Goal: Information Seeking & Learning: Check status

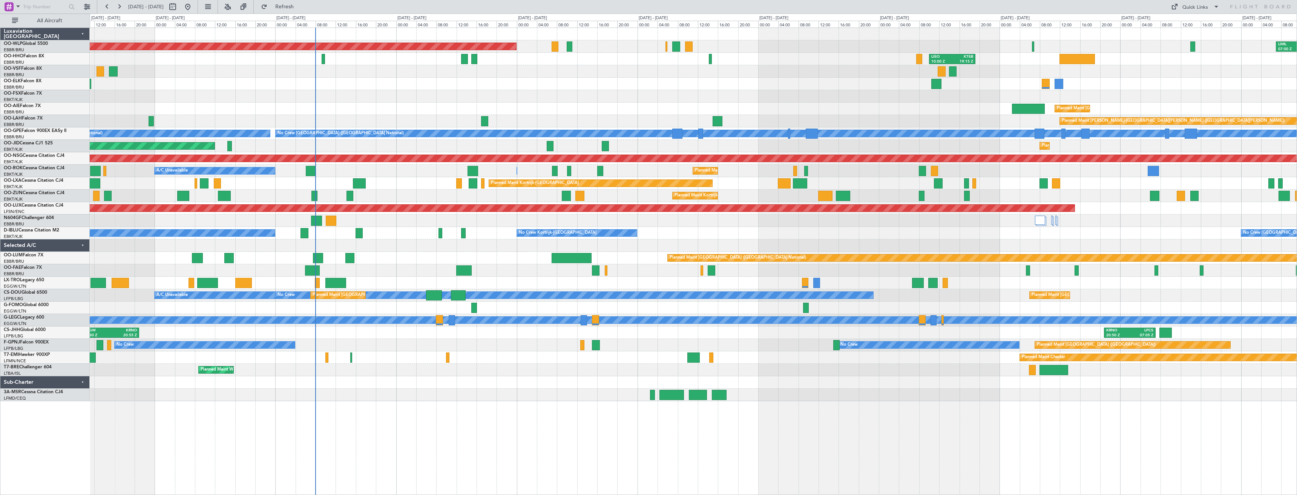
click at [643, 239] on div "Planned Maint [GEOGRAPHIC_DATA] ([GEOGRAPHIC_DATA]) LIML 07:00 Z KCLT 16:05 Z […" at bounding box center [693, 214] width 1207 height 373
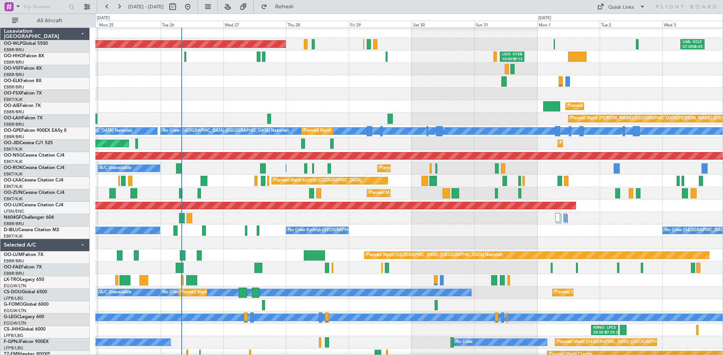
scroll to position [2, 0]
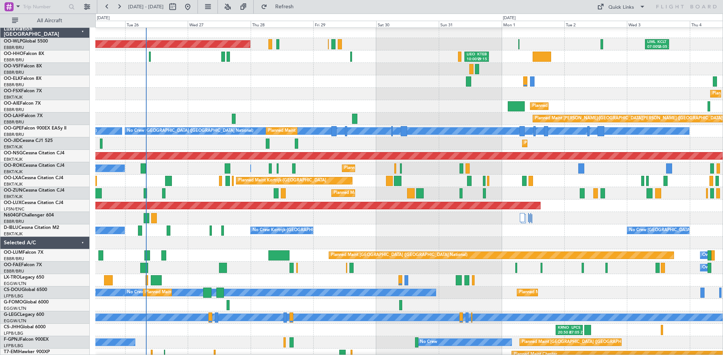
click at [378, 194] on div "Planned Maint Kortrijk-[GEOGRAPHIC_DATA]" at bounding box center [408, 193] width 627 height 12
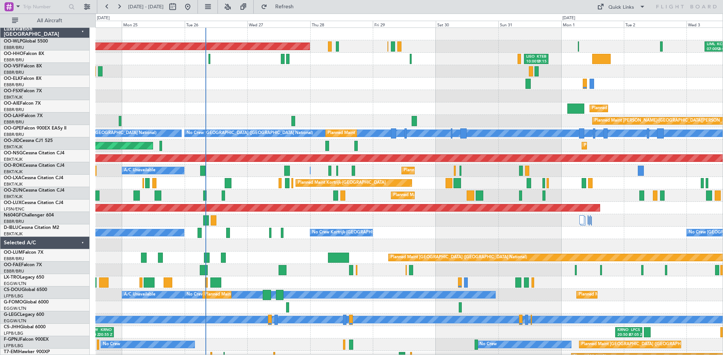
scroll to position [0, 0]
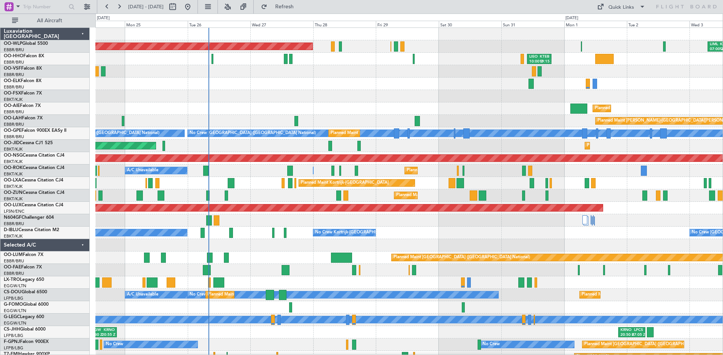
click at [254, 184] on div "Planned Maint Kortrijk-[GEOGRAPHIC_DATA] A/C Unavailable [GEOGRAPHIC_DATA] ([GE…" at bounding box center [408, 183] width 627 height 12
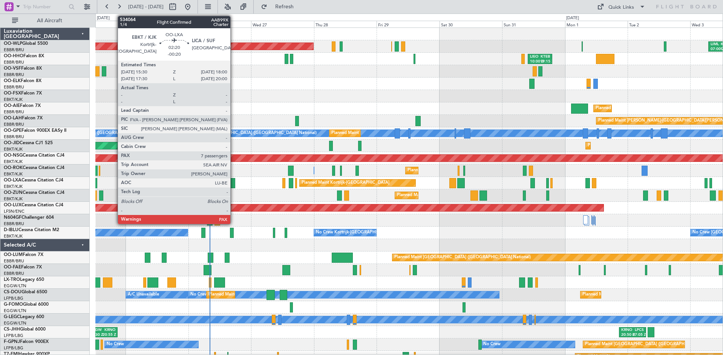
click at [234, 184] on div at bounding box center [231, 183] width 7 height 10
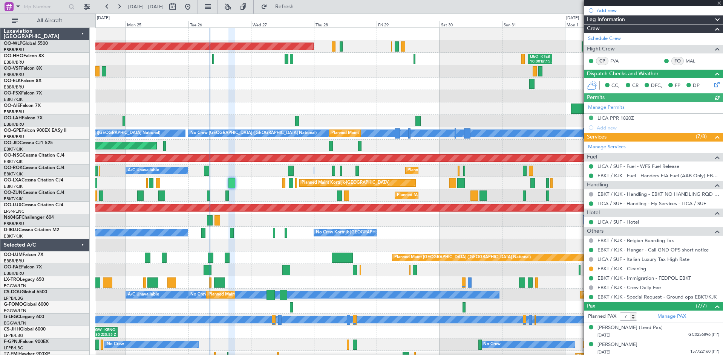
scroll to position [182, 0]
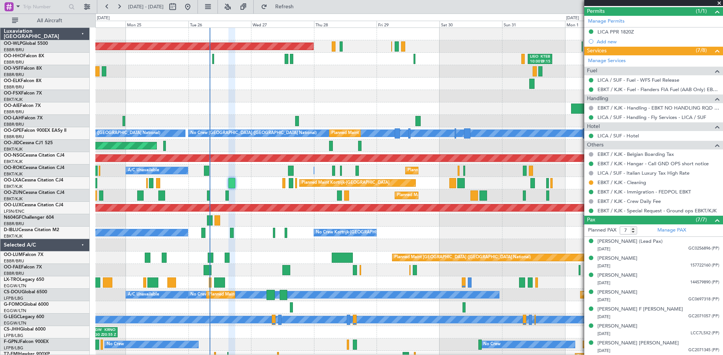
click at [718, 3] on span at bounding box center [719, 3] width 8 height 7
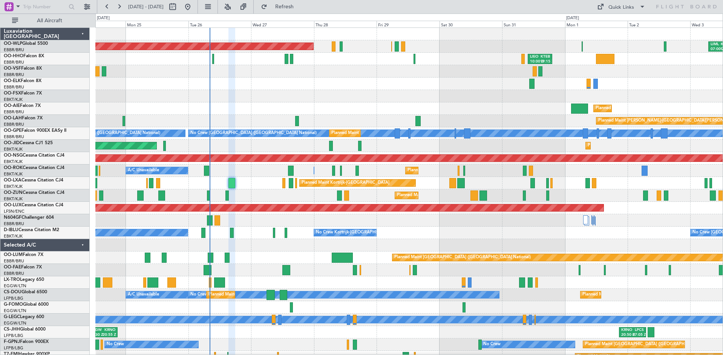
type input "0"
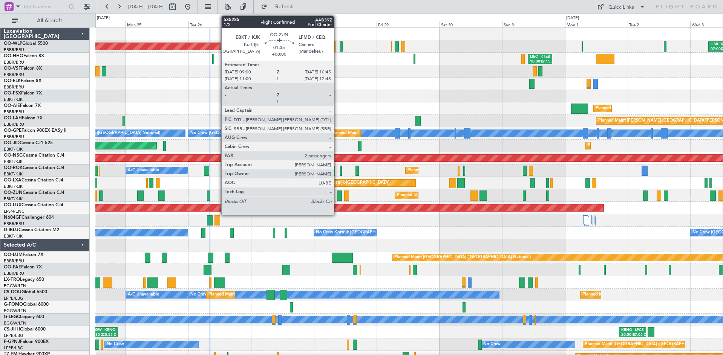
click at [337, 197] on div at bounding box center [339, 196] width 5 height 10
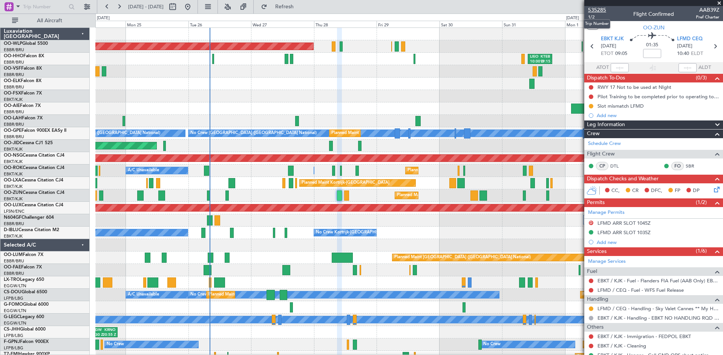
click at [593, 10] on span "535285" at bounding box center [597, 10] width 18 height 8
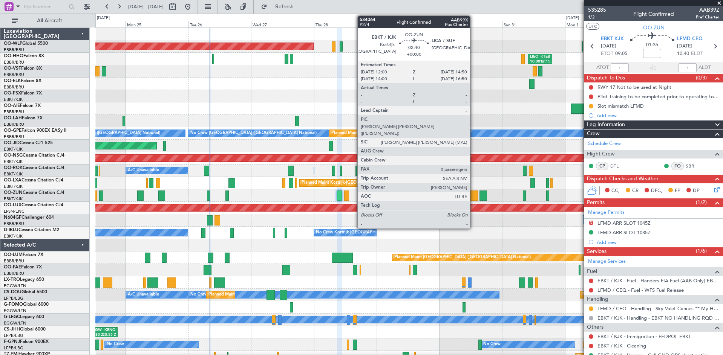
click at [473, 197] on div at bounding box center [474, 196] width 8 height 10
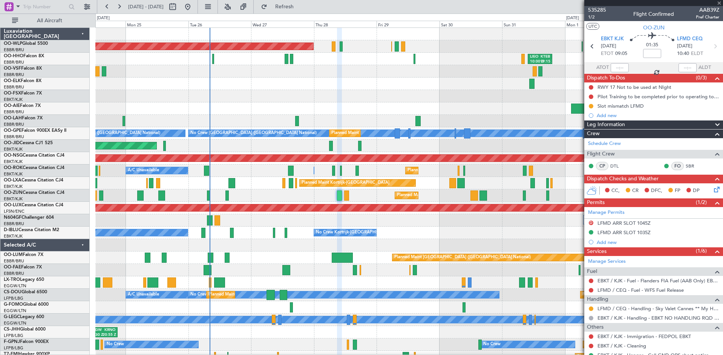
type input "0"
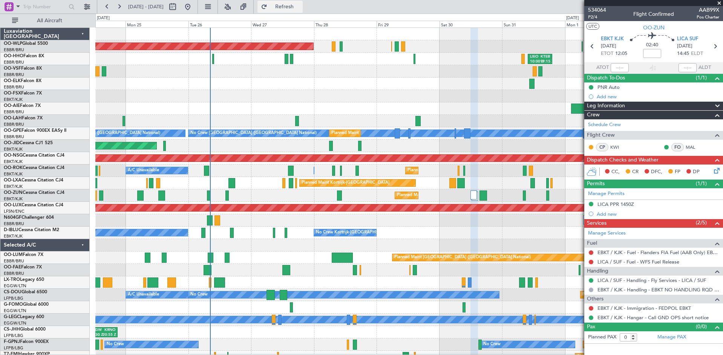
click at [300, 5] on span "Refresh" at bounding box center [285, 6] width 32 height 5
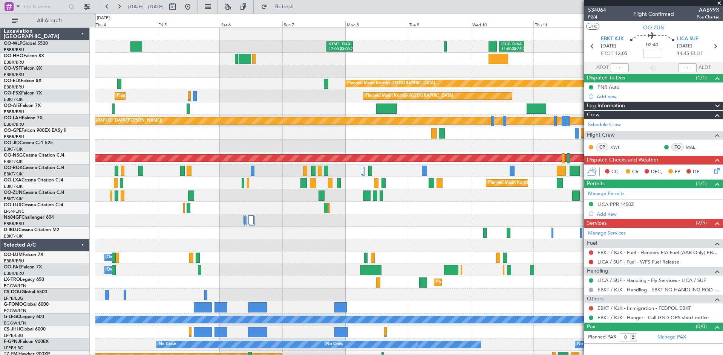
click at [0, 164] on html "[DATE] - [DATE] Refresh Quick Links All Aircraft KTMT 17:00 Z ELLX 03:00 Z LTCG…" at bounding box center [361, 177] width 723 height 355
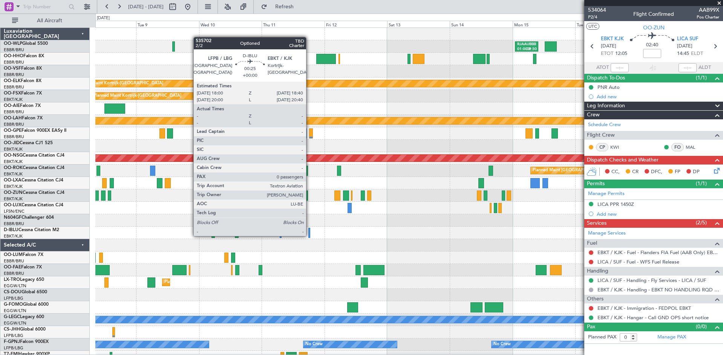
click at [309, 235] on div at bounding box center [309, 233] width 2 height 10
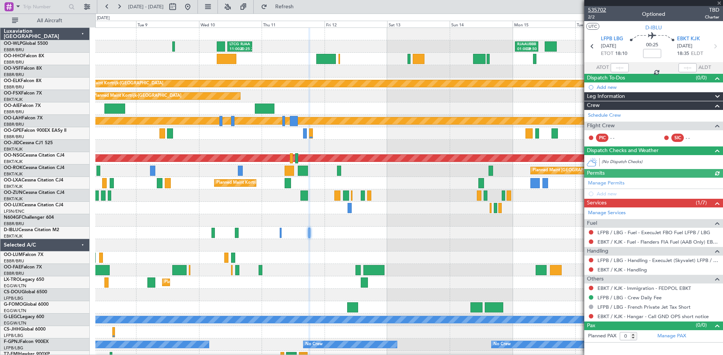
click at [597, 9] on span "535702" at bounding box center [597, 10] width 18 height 8
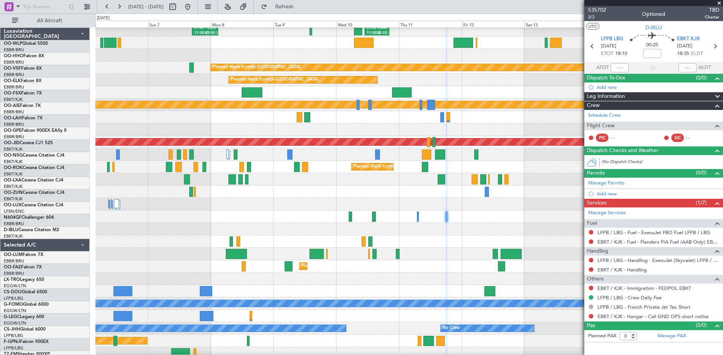
scroll to position [16, 0]
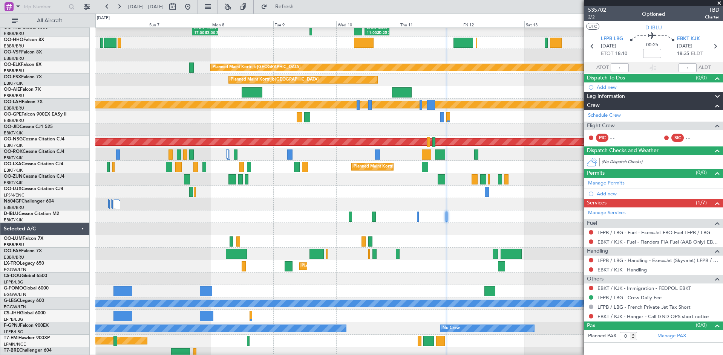
click at [337, 198] on div at bounding box center [408, 192] width 627 height 12
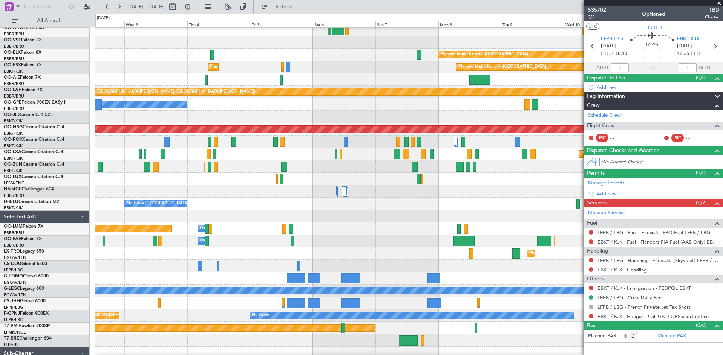
click at [545, 210] on div "No Crew [GEOGRAPHIC_DATA] ([GEOGRAPHIC_DATA] National)" at bounding box center [408, 204] width 627 height 12
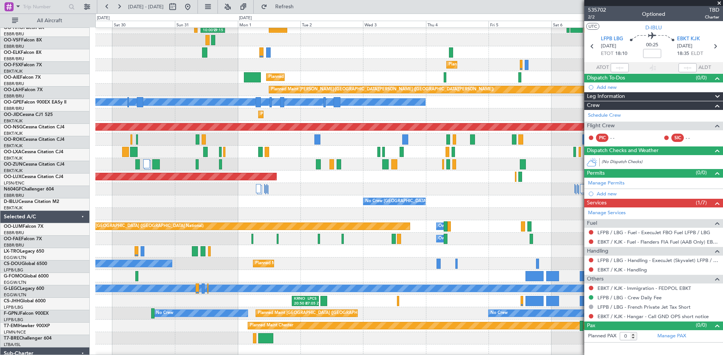
click at [467, 202] on div "No Crew [GEOGRAPHIC_DATA] ([GEOGRAPHIC_DATA] National) No Crew Kortrijk-[GEOGRA…" at bounding box center [408, 202] width 627 height 12
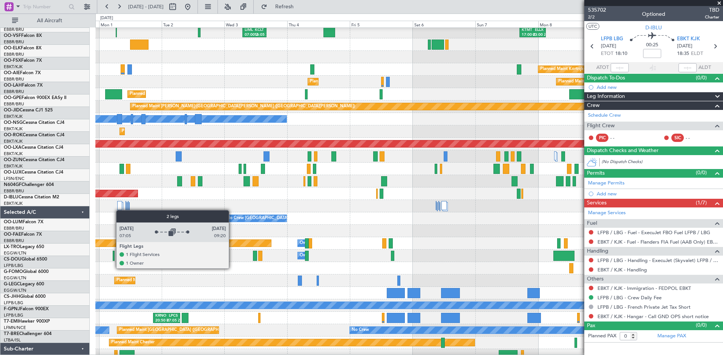
scroll to position [14, 0]
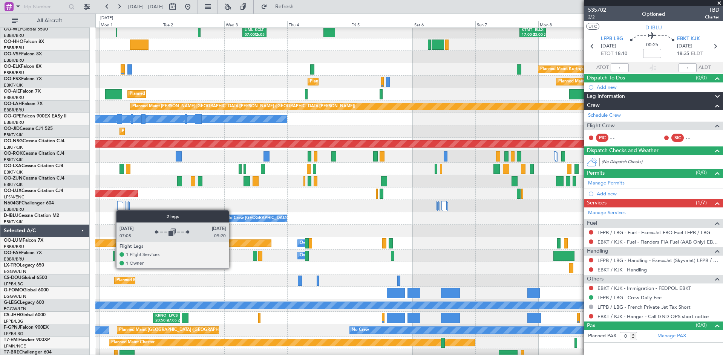
click at [120, 210] on div at bounding box center [119, 205] width 5 height 9
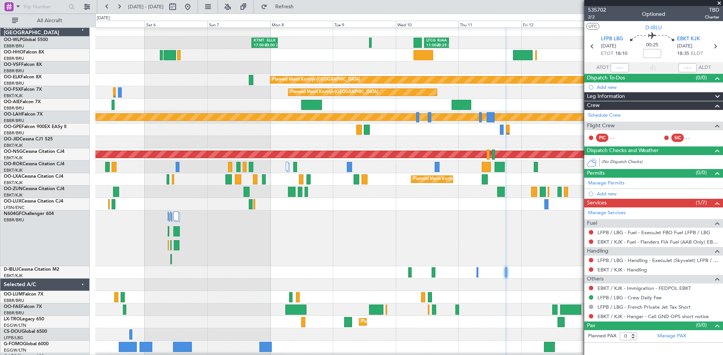
scroll to position [5, 0]
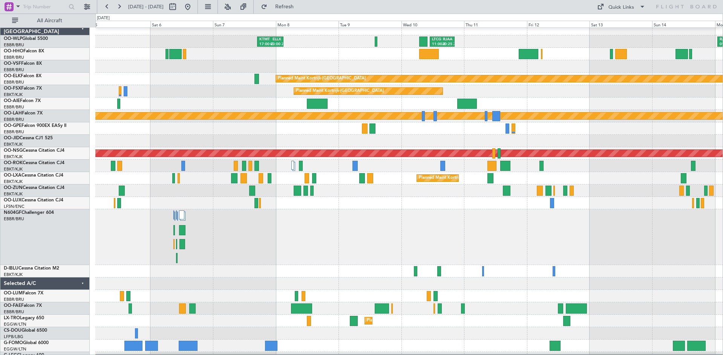
click at [107, 110] on div "Planned Maint [PERSON_NAME]-[GEOGRAPHIC_DATA][PERSON_NAME] ([GEOGRAPHIC_DATA][P…" at bounding box center [408, 116] width 627 height 12
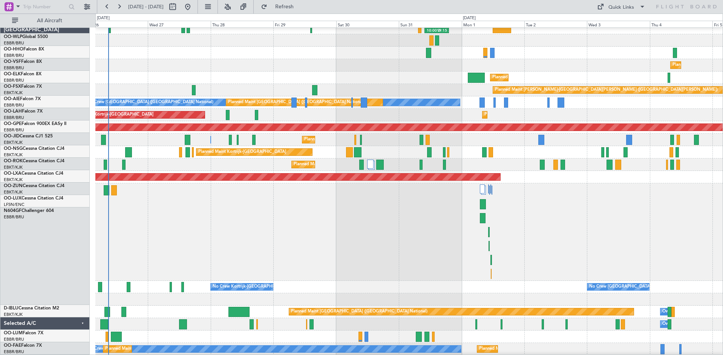
scroll to position [31, 0]
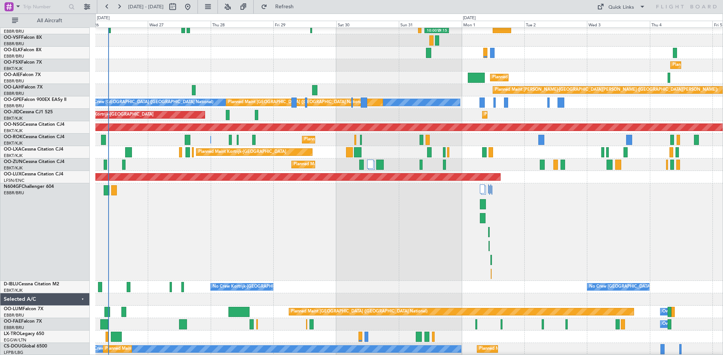
click at [679, 198] on div at bounding box center [408, 233] width 627 height 98
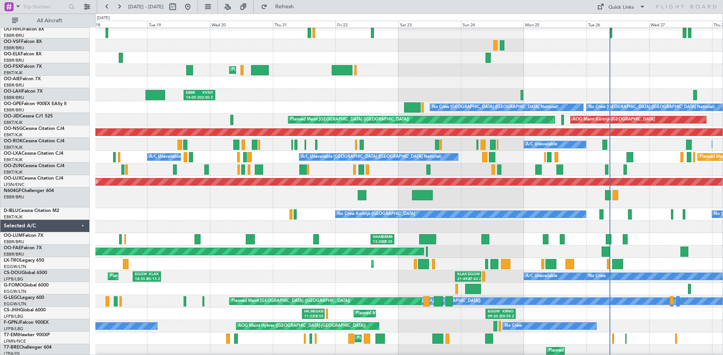
scroll to position [27, 0]
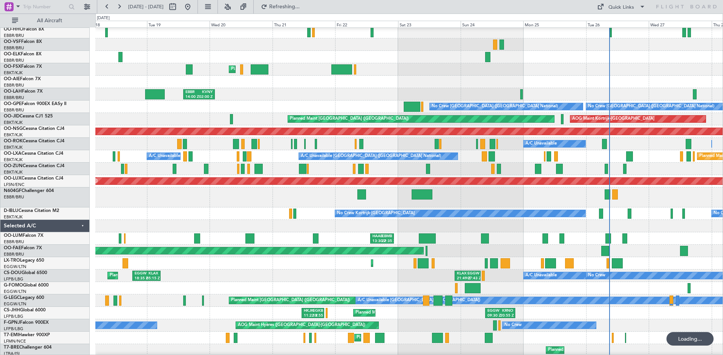
click at [149, 216] on div "Planned Maint [GEOGRAPHIC_DATA] ([GEOGRAPHIC_DATA]) Planned Maint [GEOGRAPHIC_D…" at bounding box center [408, 179] width 627 height 356
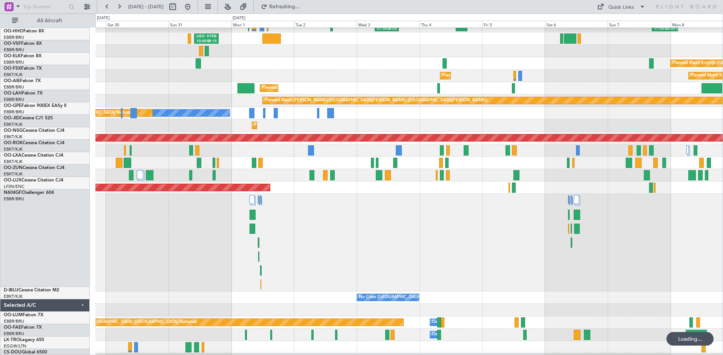
click at [289, 210] on div at bounding box center [408, 243] width 627 height 98
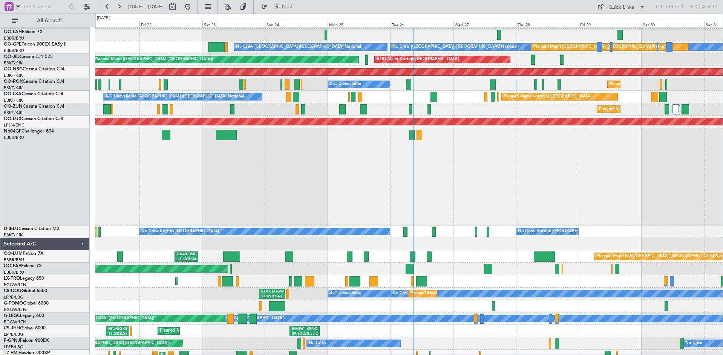
scroll to position [0, 0]
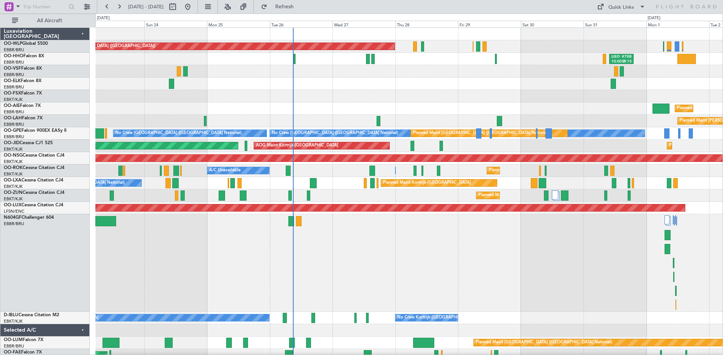
click at [352, 292] on div at bounding box center [408, 263] width 627 height 98
click at [136, 247] on div at bounding box center [408, 263] width 627 height 98
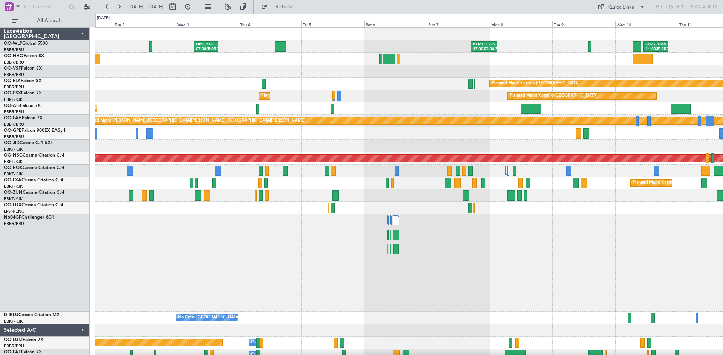
click at [5, 189] on div "LIML 07:00 Z KCLT 16:05 Z KTMT 17:00 Z ELLX 03:00 Z LTCG 11:00 Z RJAA 20:25 Z L…" at bounding box center [361, 185] width 723 height 342
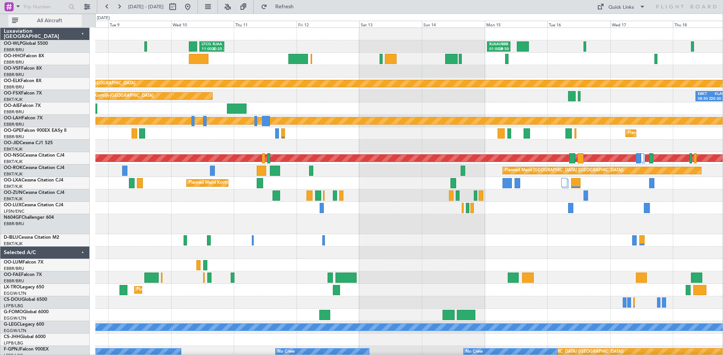
click at [31, 17] on button "All Aircraft" at bounding box center [45, 21] width 74 height 12
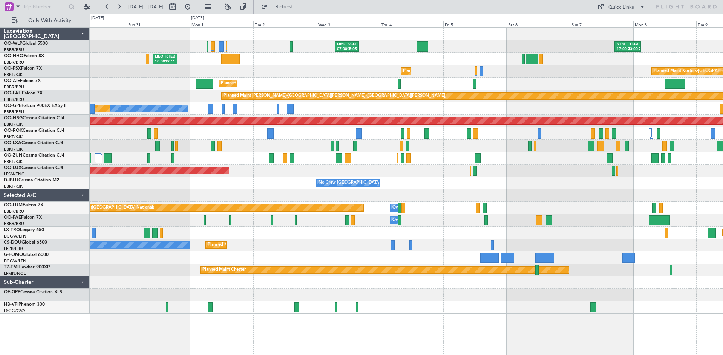
click at [723, 145] on html "08 Sep 2025 - 18 Sep 2025 Refresh Quick Links Only With Activity KTMT 17:00 Z E…" at bounding box center [361, 177] width 723 height 355
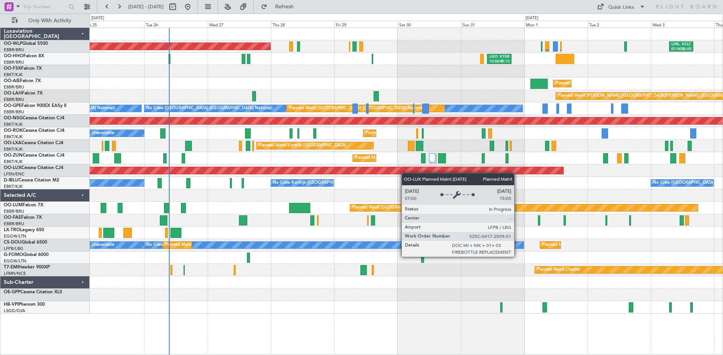
click at [562, 168] on div "LIML 07:00 Z KCLT 16:05 Z Planned Maint Berlin (Brandenburg) LIEO 10:00 Z KTEB …" at bounding box center [406, 171] width 633 height 286
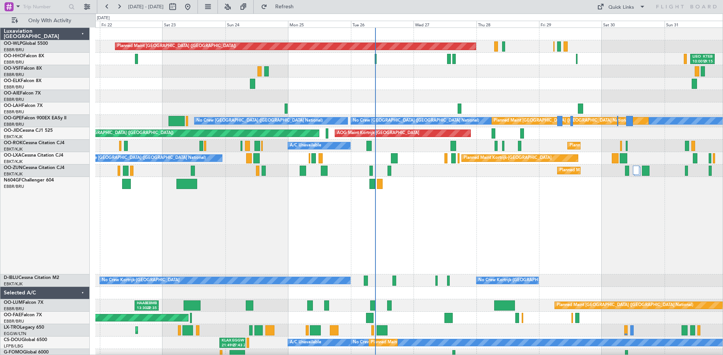
click at [521, 99] on div "Planned Maint [GEOGRAPHIC_DATA] ([GEOGRAPHIC_DATA])" at bounding box center [408, 96] width 627 height 12
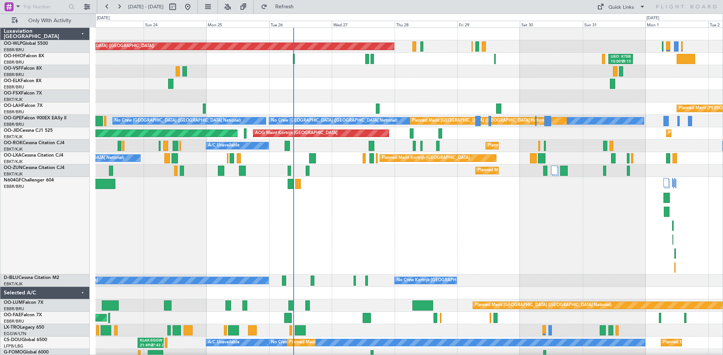
click at [403, 95] on div "Planned Maint Berlin (Brandenburg) LIML 07:00 Z KCLT 16:05 Z LIEO 10:00 Z KTEB …" at bounding box center [408, 238] width 627 height 421
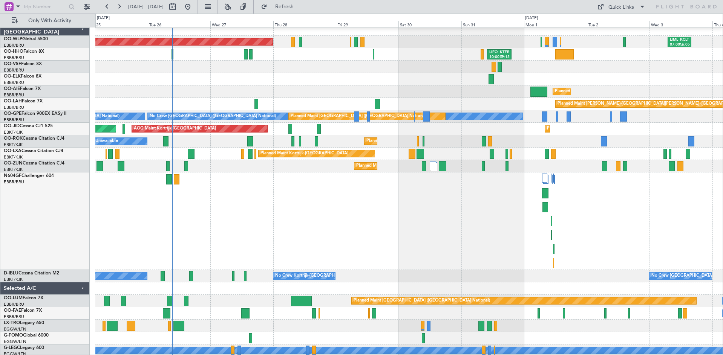
scroll to position [8, 0]
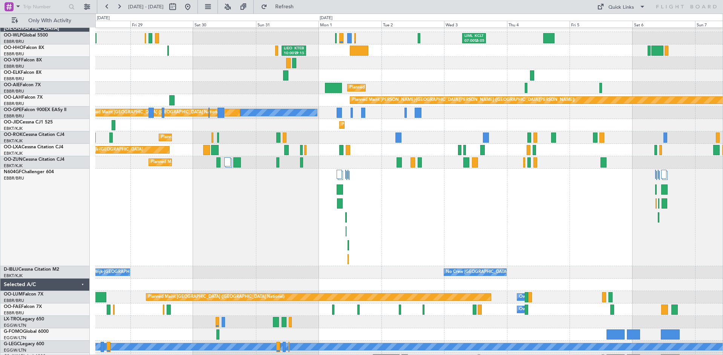
click at [147, 83] on div "Planned Maint [GEOGRAPHIC_DATA] ([GEOGRAPHIC_DATA])" at bounding box center [408, 88] width 627 height 12
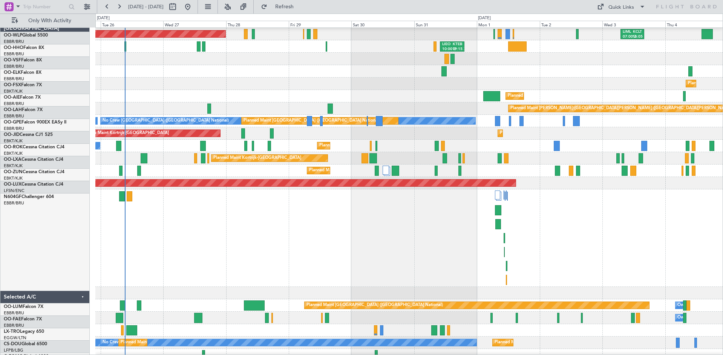
scroll to position [12, 0]
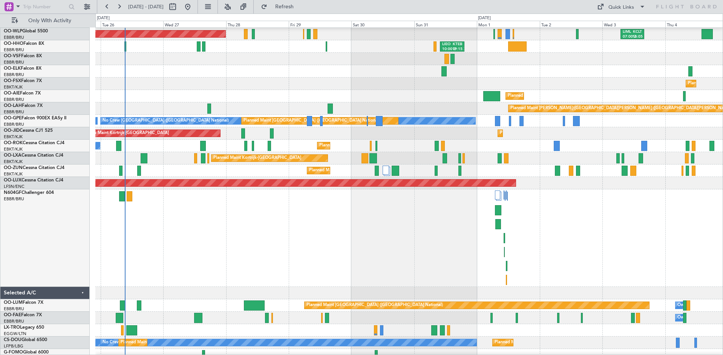
click at [343, 130] on div "Planned Maint Kortrijk-Wevelgem AOG Maint Kortrijk-Wevelgem Planned Maint Paris…" at bounding box center [408, 133] width 627 height 12
